Goal: Download file/media

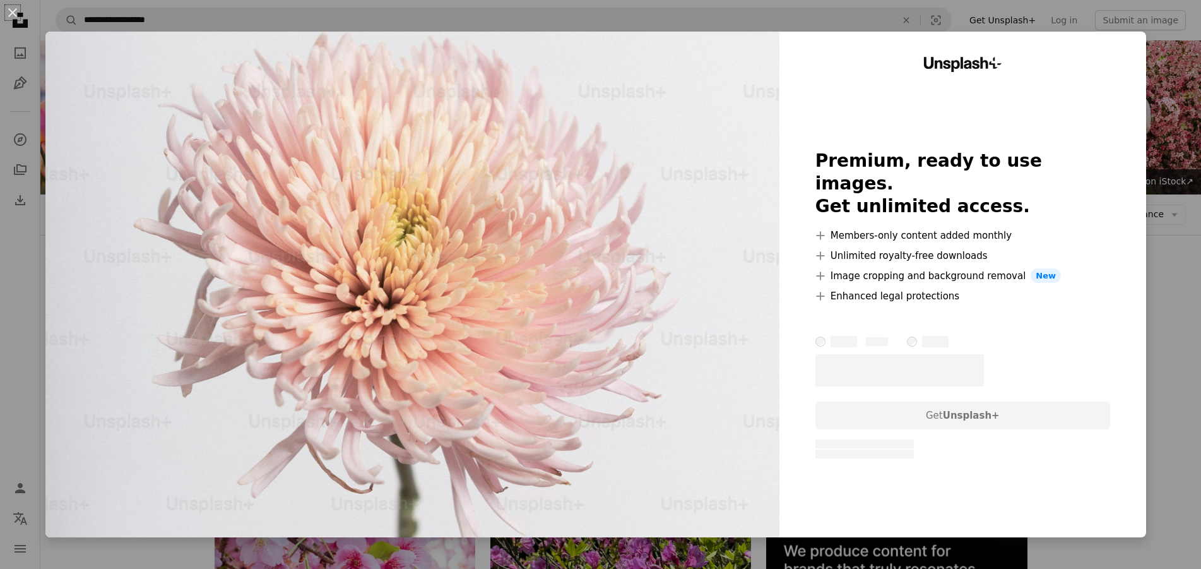
scroll to position [966, 0]
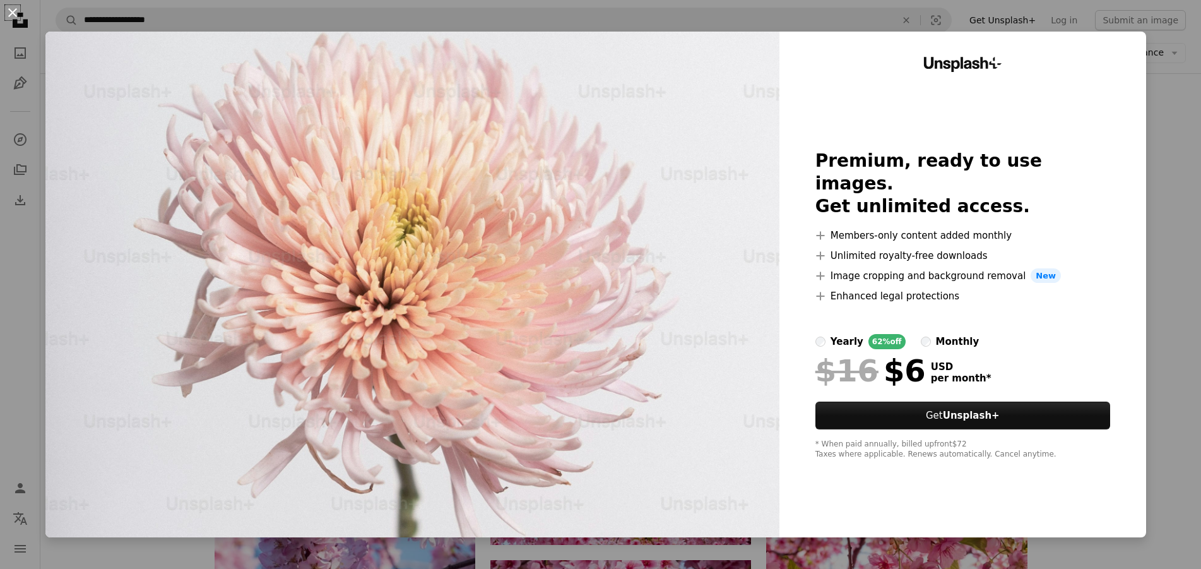
click at [6, 6] on button "An X shape" at bounding box center [12, 12] width 15 height 15
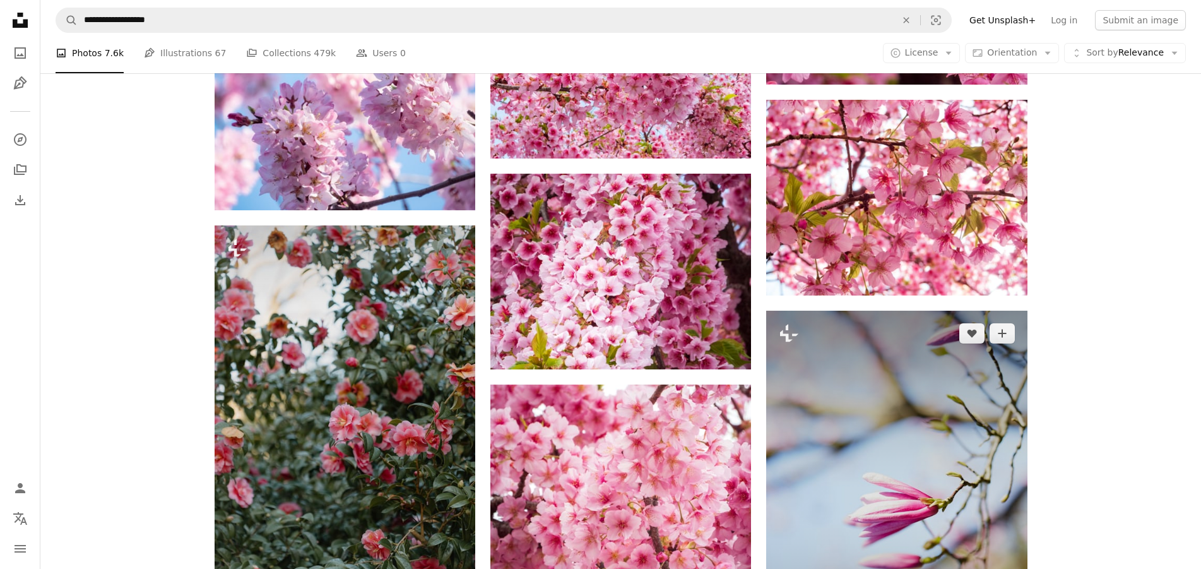
scroll to position [1610, 0]
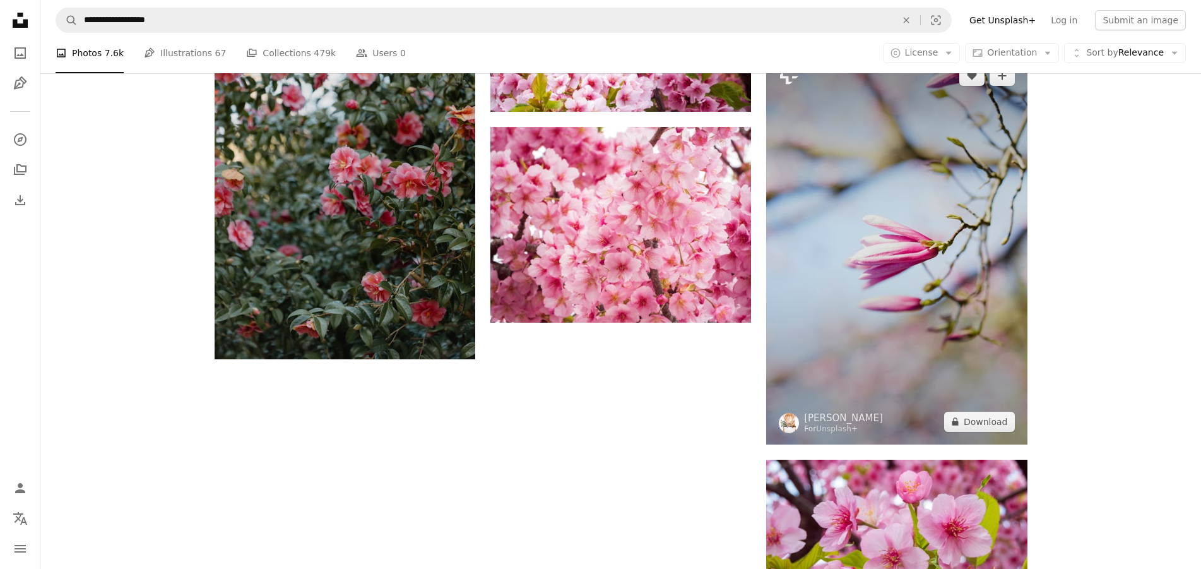
click at [943, 343] on img at bounding box center [896, 248] width 261 height 391
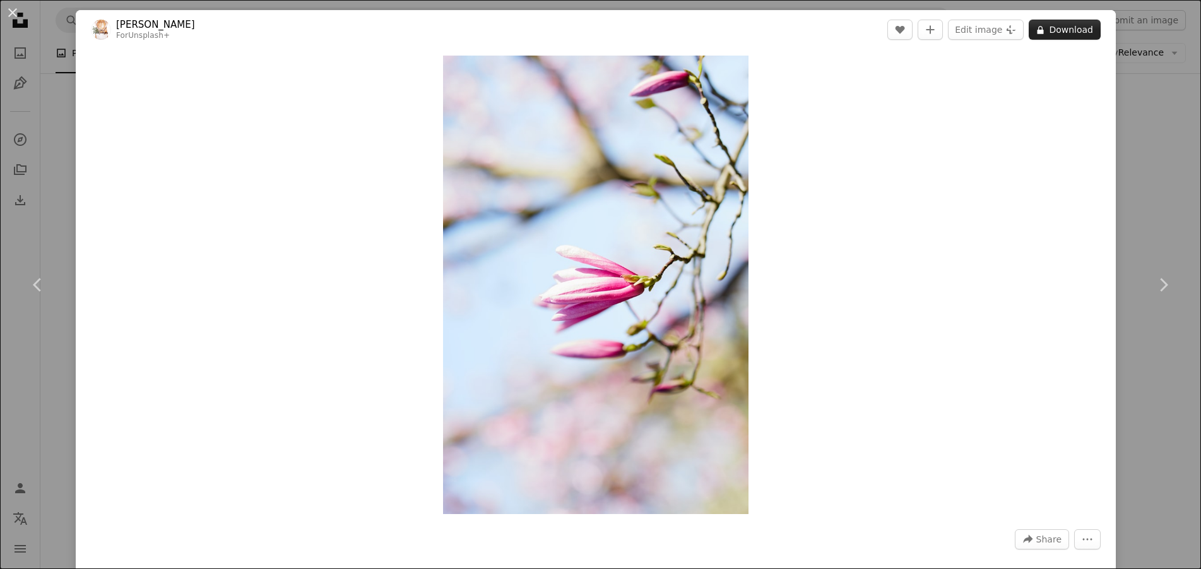
click at [1050, 30] on button "A lock Download" at bounding box center [1065, 30] width 72 height 20
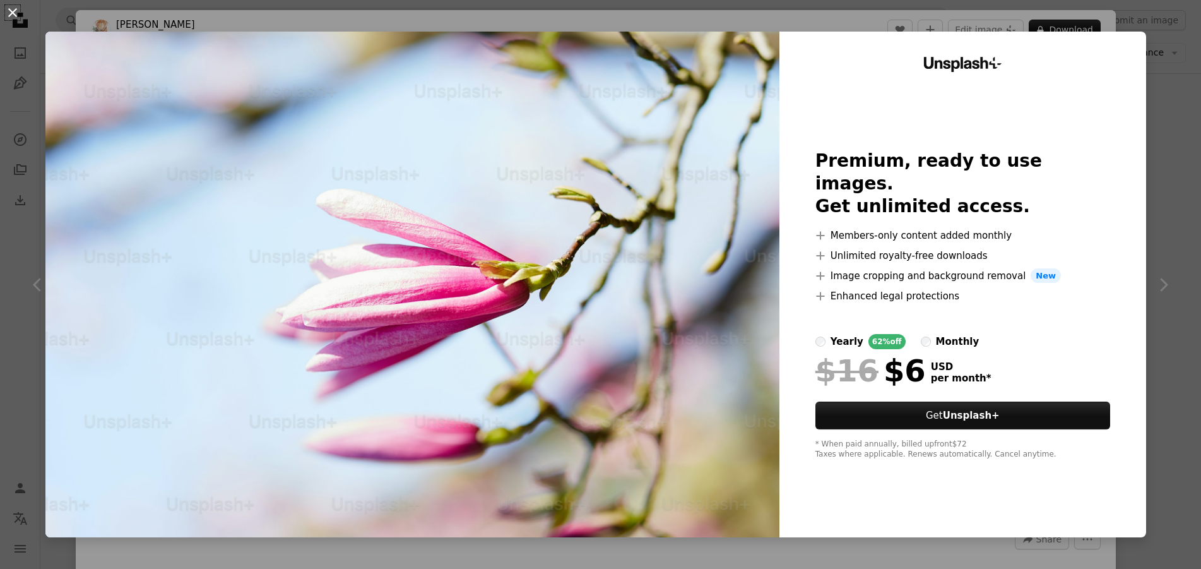
click at [20, 12] on button "An X shape" at bounding box center [12, 12] width 15 height 15
